Goal: Task Accomplishment & Management: Use online tool/utility

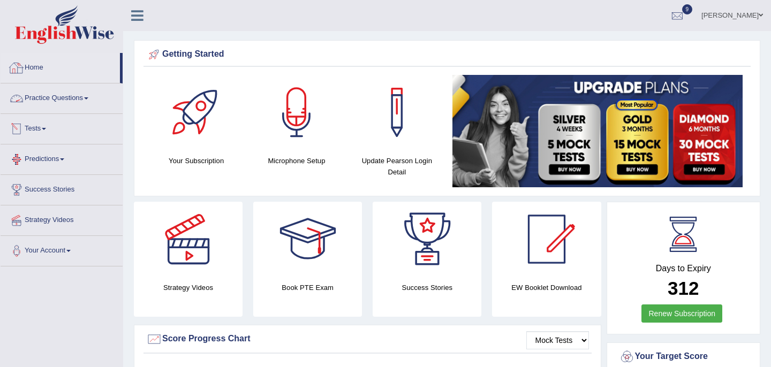
click at [78, 100] on link "Practice Questions" at bounding box center [62, 97] width 122 height 27
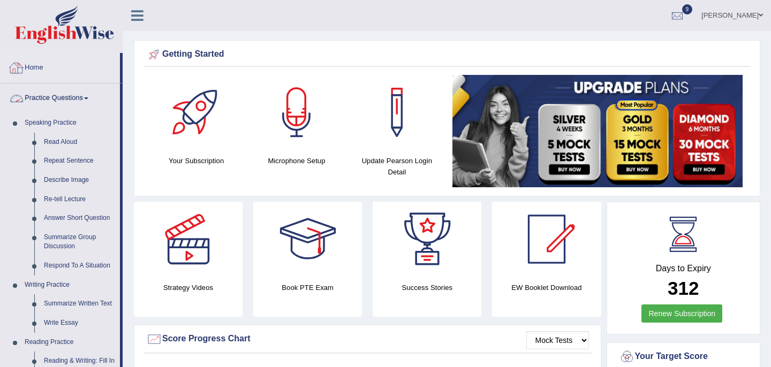
click at [35, 71] on link "Home" at bounding box center [60, 66] width 119 height 27
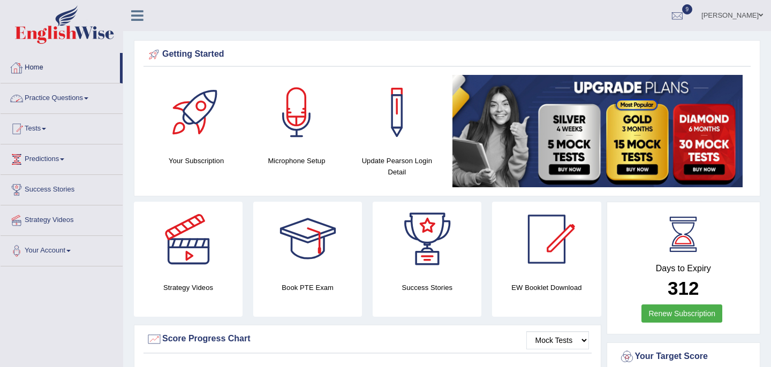
scroll to position [1, 0]
click at [80, 101] on link "Practice Questions" at bounding box center [62, 97] width 122 height 27
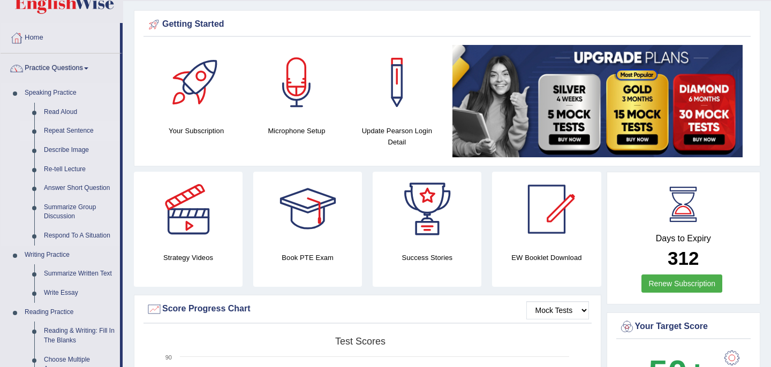
scroll to position [29, 0]
click at [41, 39] on link "Home" at bounding box center [60, 37] width 119 height 27
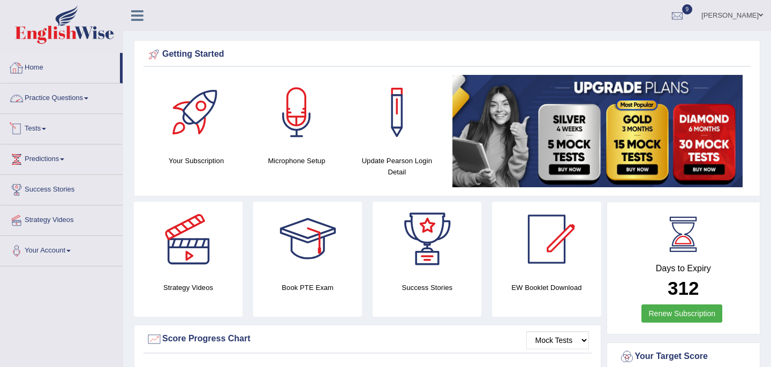
click at [47, 131] on link "Tests" at bounding box center [62, 127] width 122 height 27
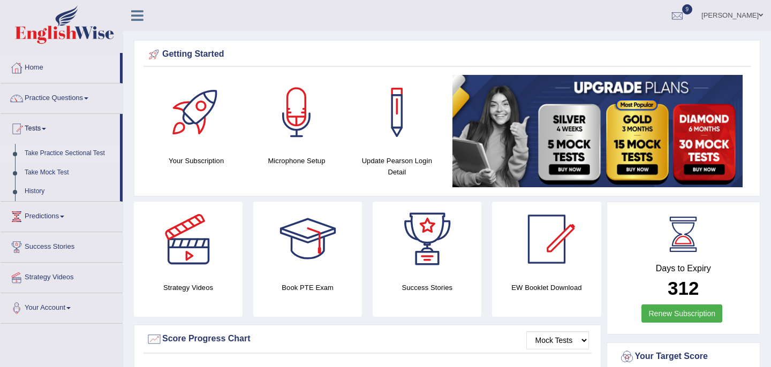
click at [76, 153] on link "Take Practice Sectional Test" at bounding box center [70, 153] width 100 height 19
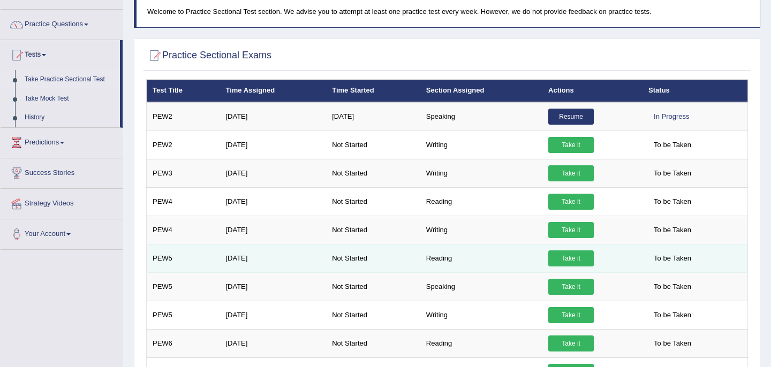
scroll to position [72, 0]
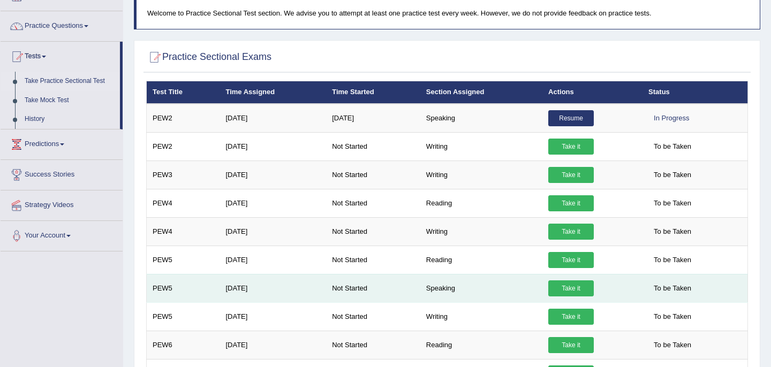
click at [574, 290] on link "Take it" at bounding box center [571, 288] width 46 height 16
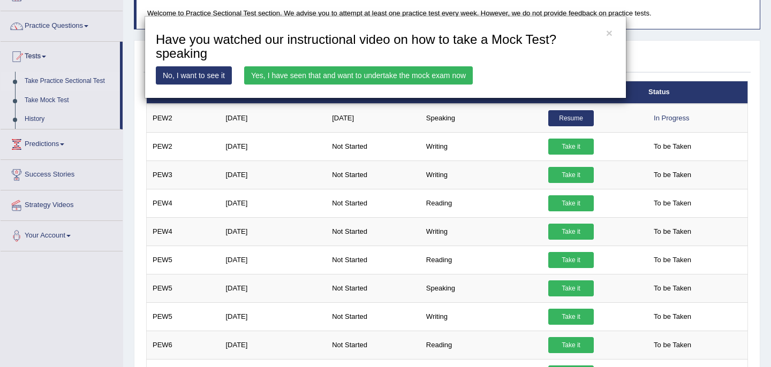
click at [380, 74] on link "Yes, I have seen that and want to undertake the mock exam now" at bounding box center [358, 75] width 229 height 18
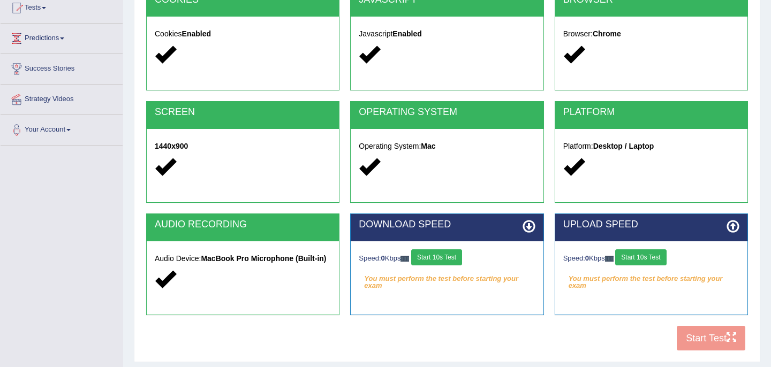
scroll to position [195, 0]
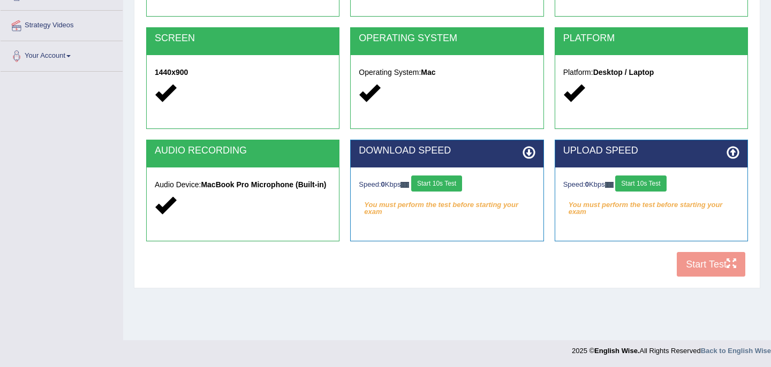
click at [444, 184] on button "Start 10s Test" at bounding box center [436, 184] width 51 height 16
click at [655, 183] on button "Start 10s Test" at bounding box center [640, 184] width 51 height 16
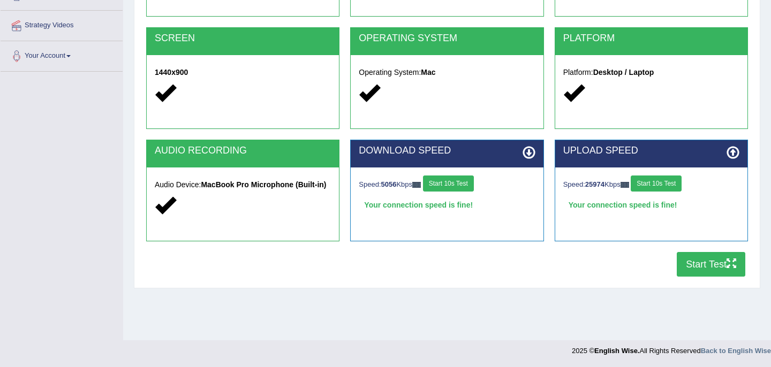
click at [706, 268] on button "Start Test" at bounding box center [711, 264] width 69 height 25
